Goal: Navigation & Orientation: Go to known website

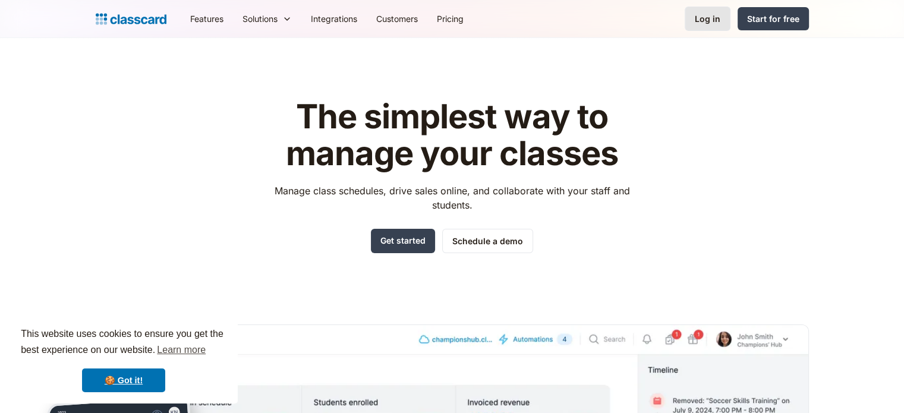
click at [710, 18] on div "Log in" at bounding box center [707, 18] width 26 height 12
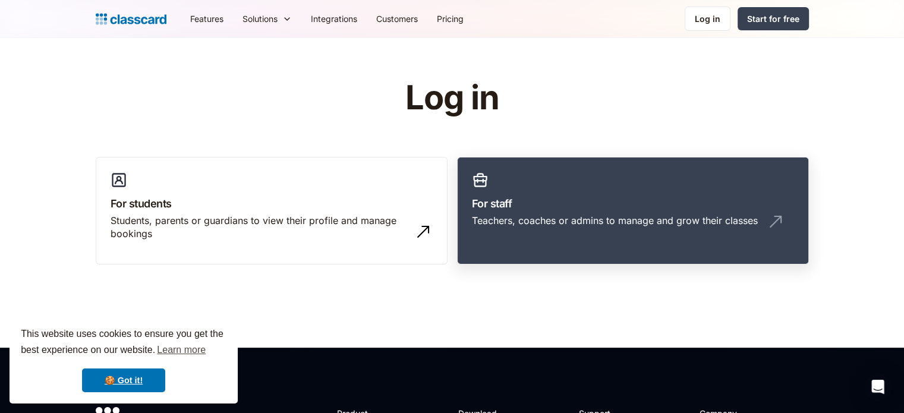
click at [525, 230] on div "Teachers, coaches or admins to manage and grow their classes" at bounding box center [633, 225] width 322 height 23
